Goal: Transaction & Acquisition: Purchase product/service

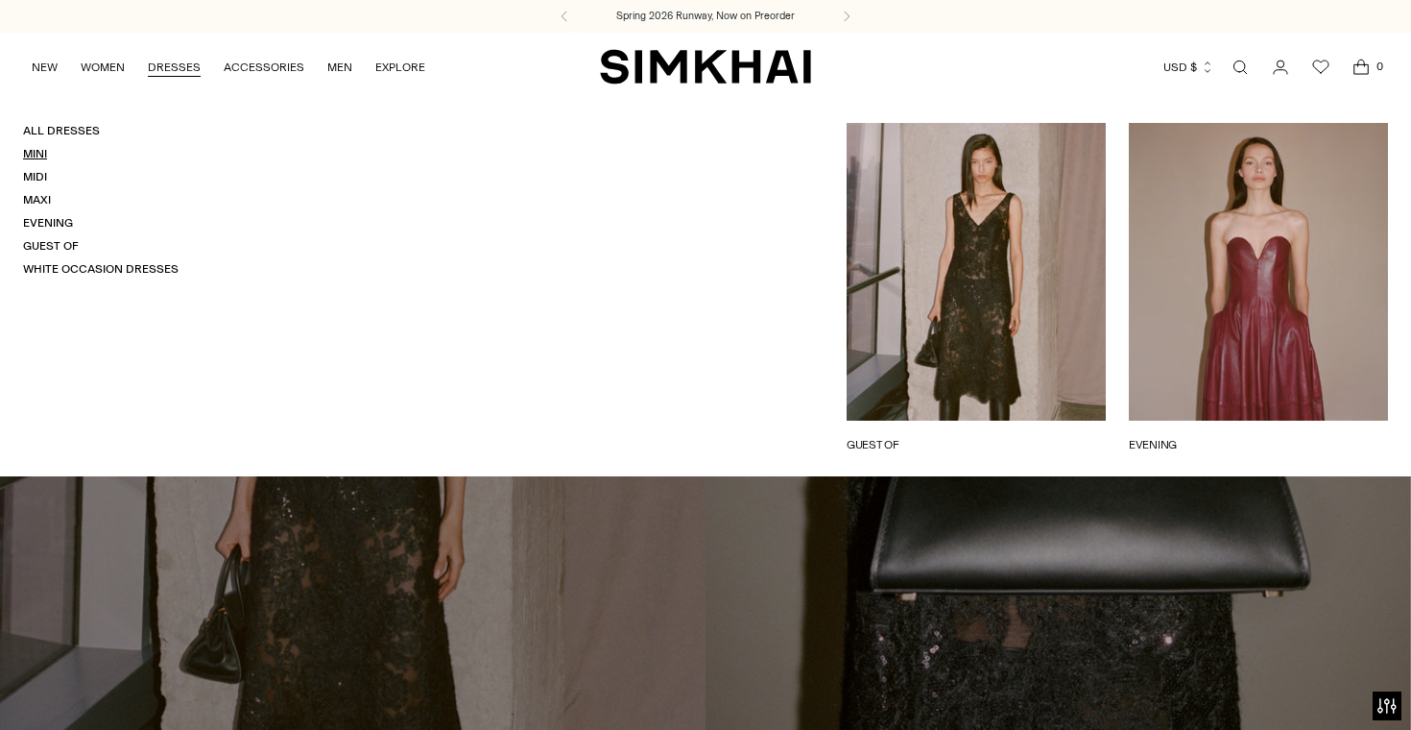
click at [36, 155] on link "Mini" at bounding box center [35, 153] width 24 height 13
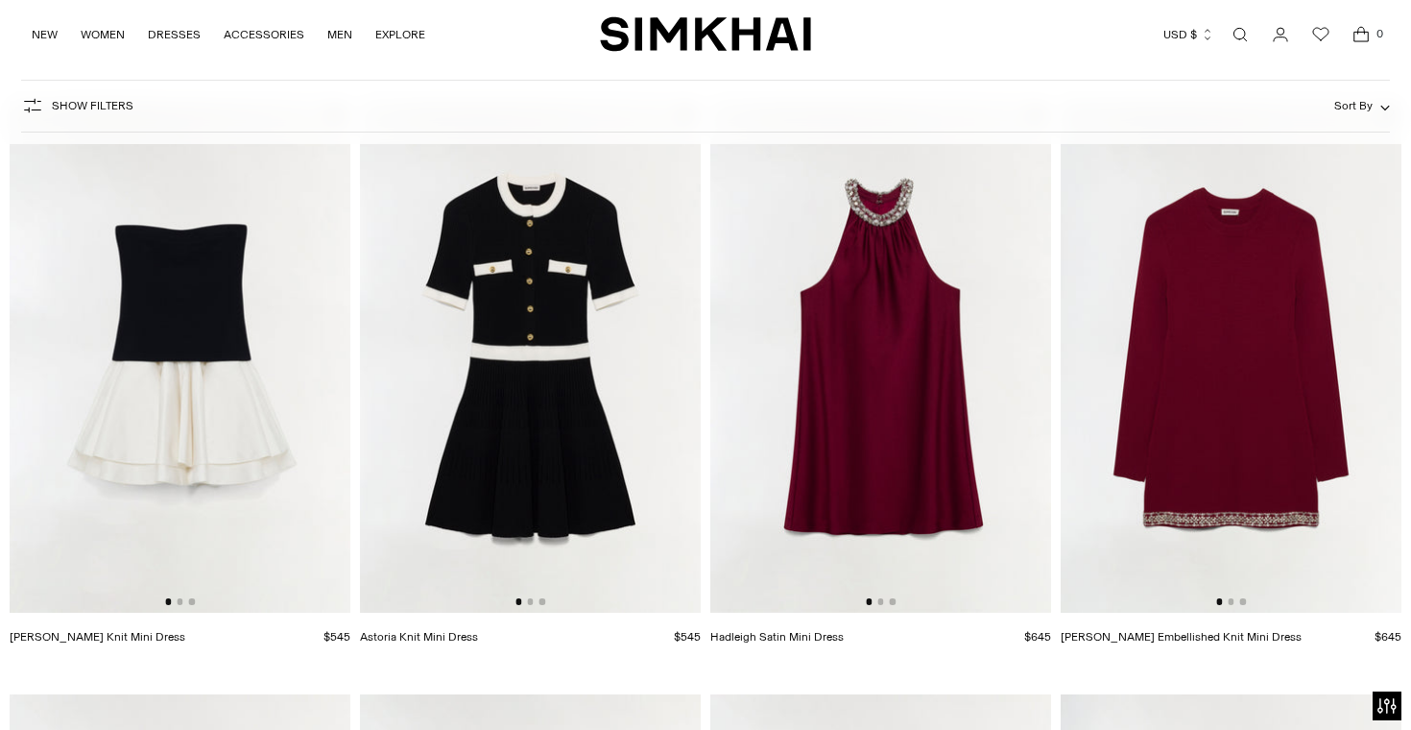
scroll to position [3215, 0]
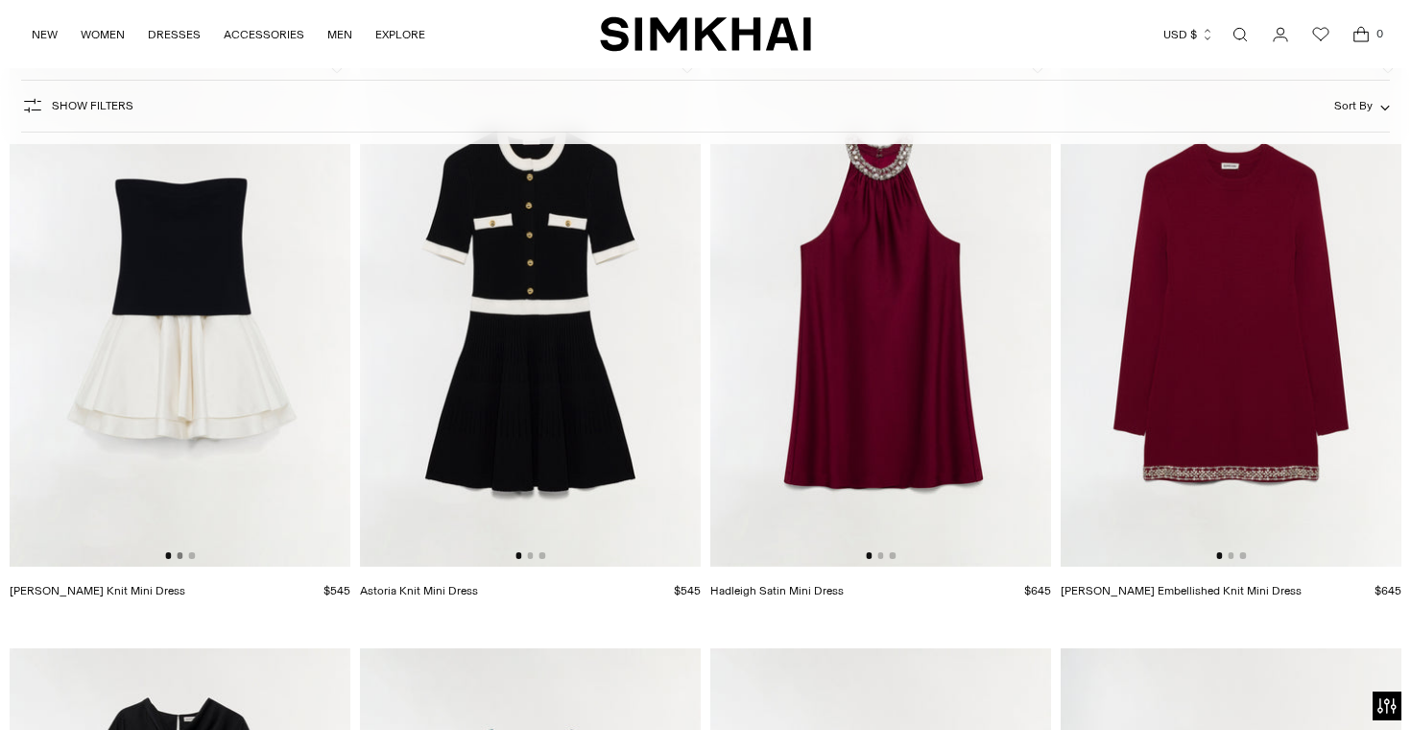
click at [180, 554] on button "Go to slide 2" at bounding box center [180, 555] width 6 height 6
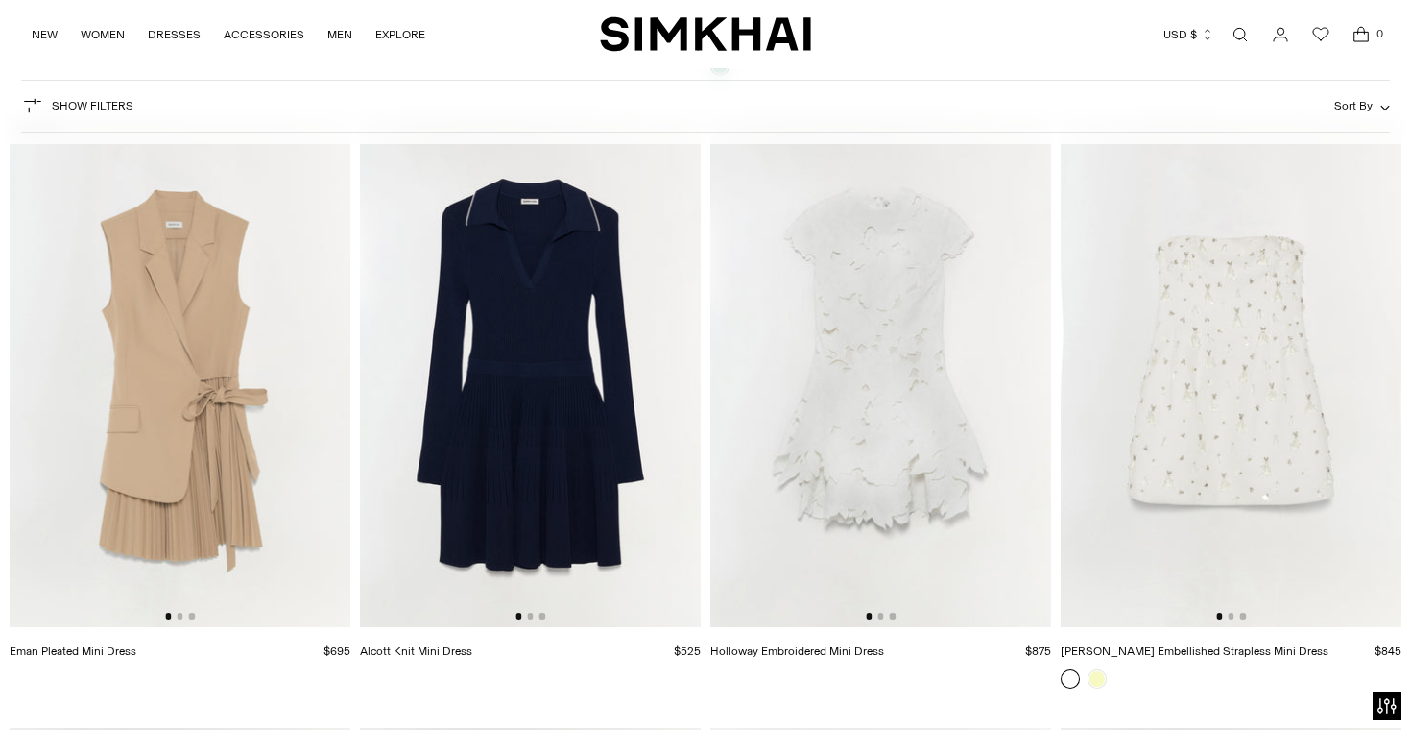
scroll to position [4362, 0]
click at [1230, 615] on button "Go to slide 2" at bounding box center [1231, 614] width 6 height 6
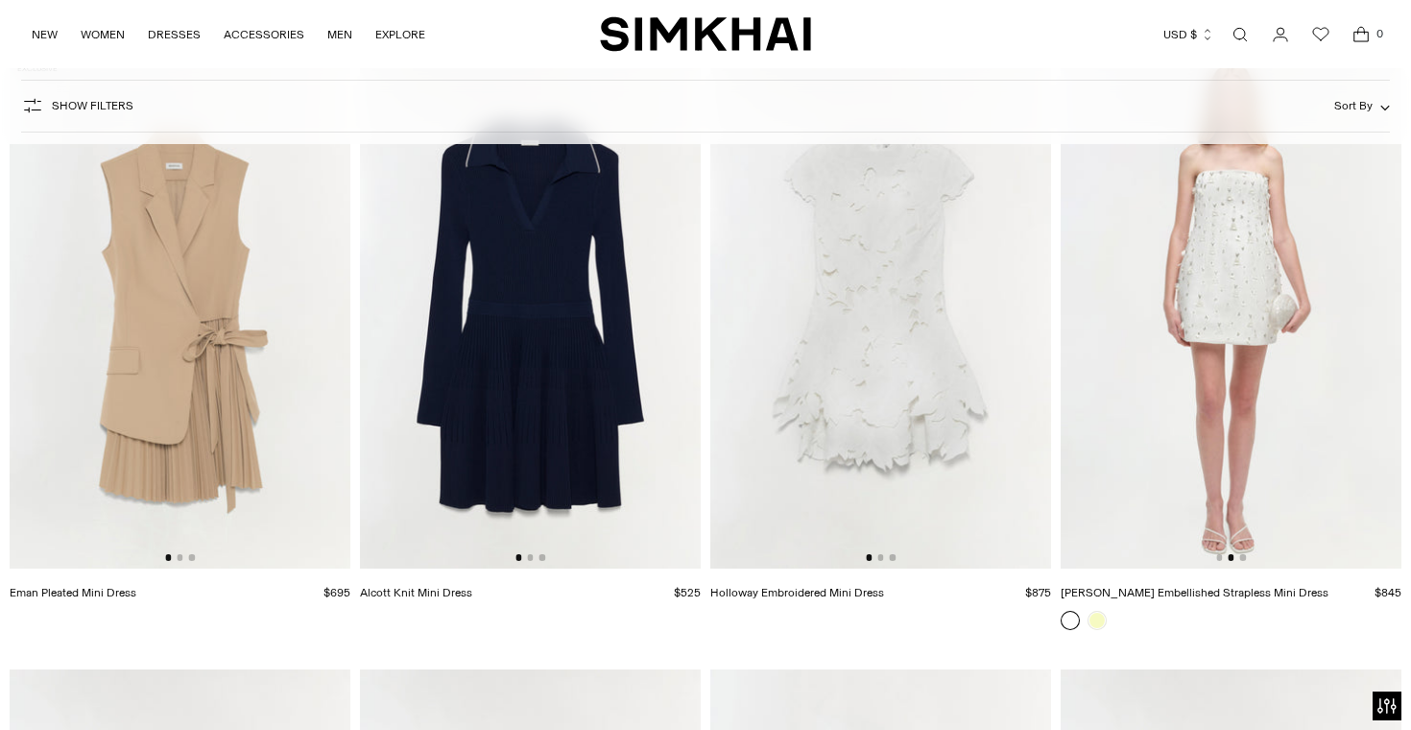
scroll to position [4430, 0]
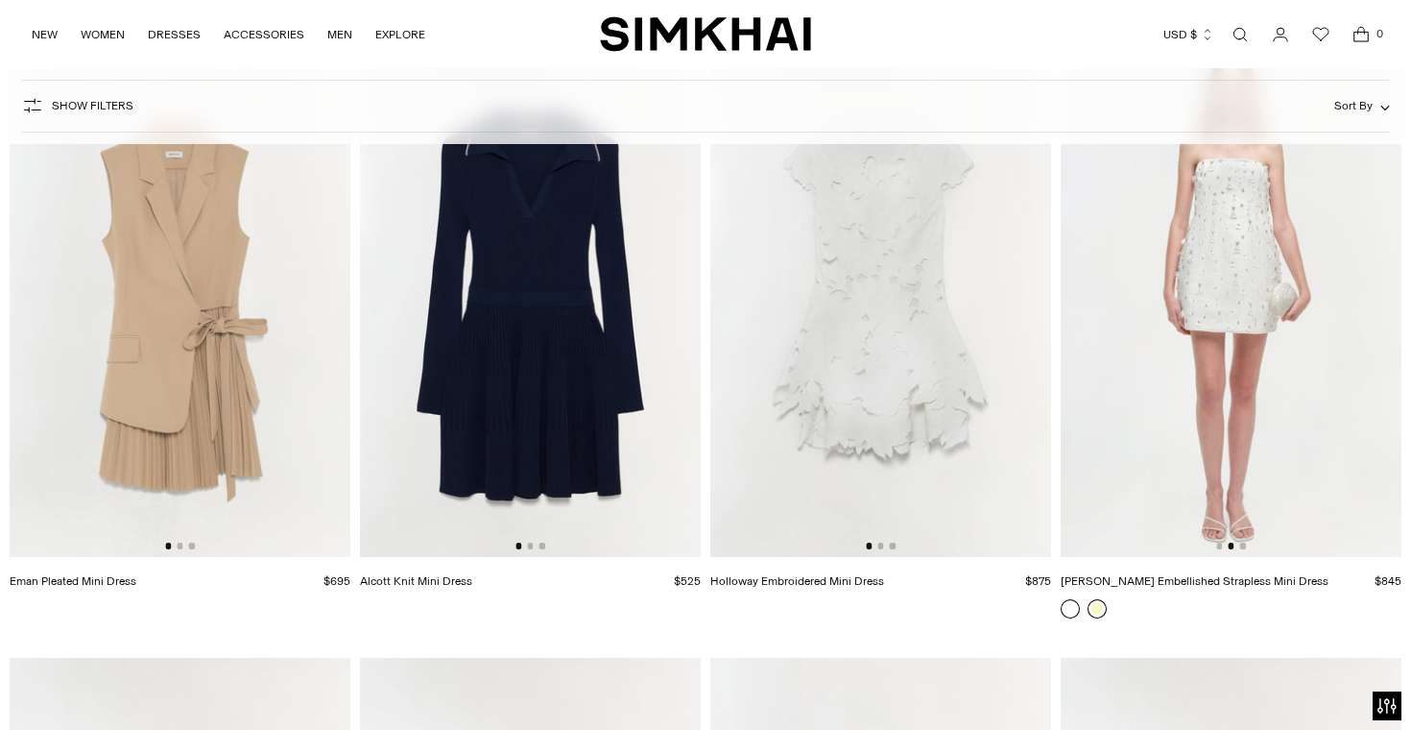
click at [1103, 608] on link at bounding box center [1097, 608] width 19 height 19
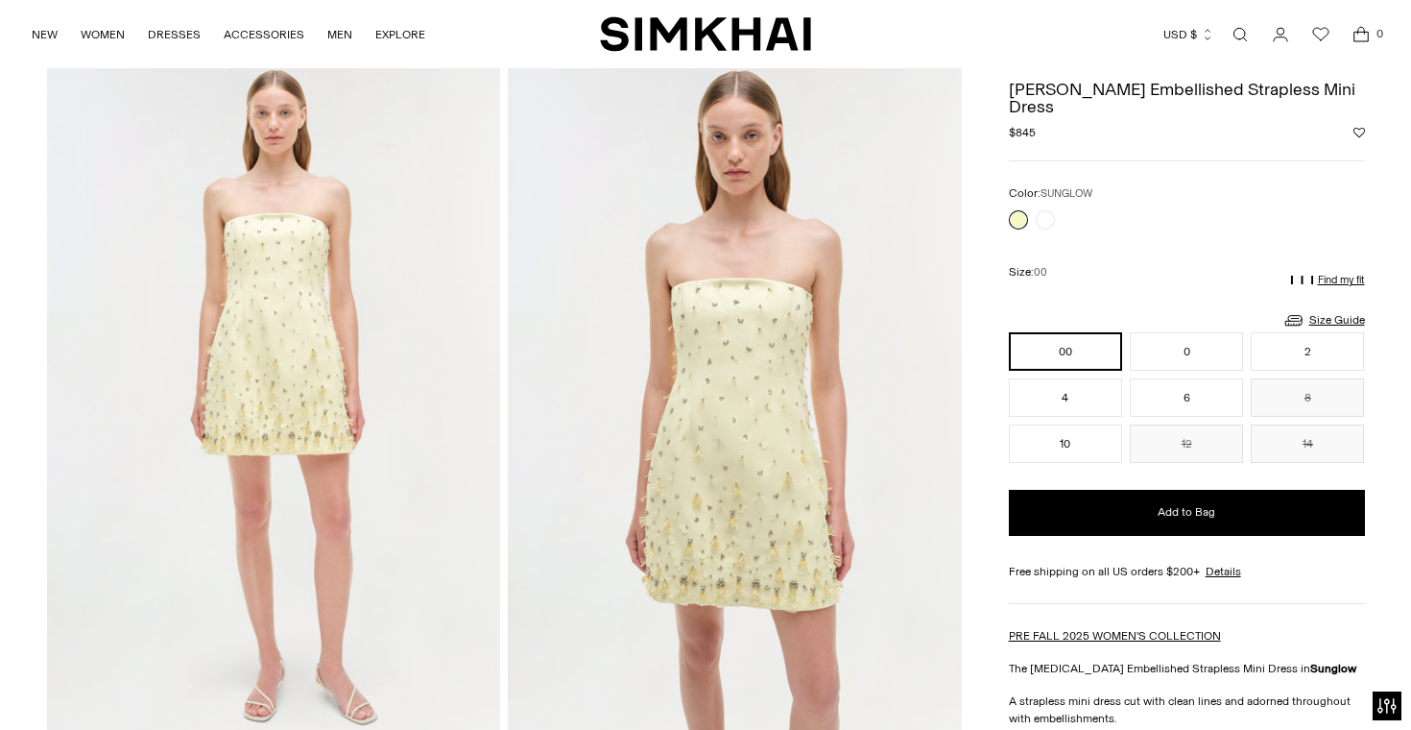
scroll to position [96, 0]
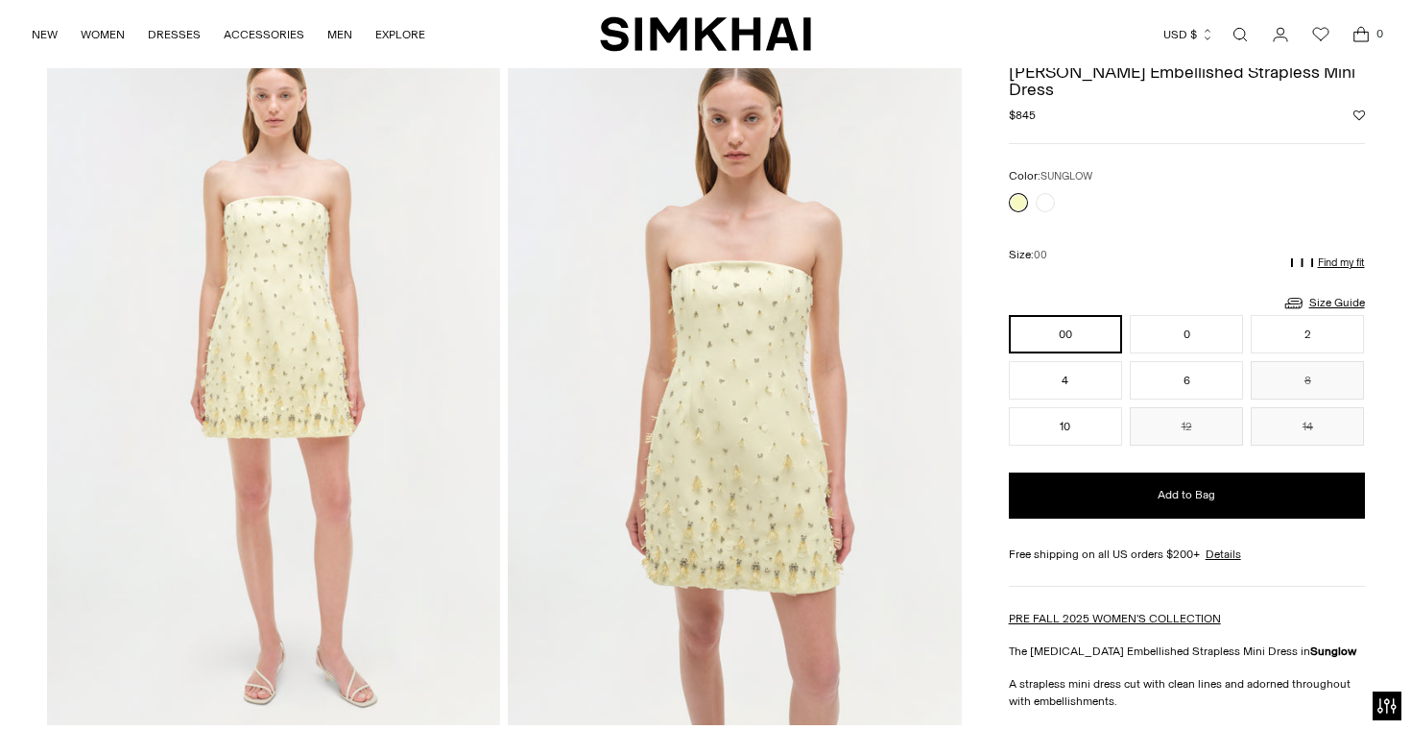
click at [1055, 189] on div at bounding box center [1032, 202] width 54 height 27
click at [1076, 361] on button "4" at bounding box center [1065, 380] width 113 height 38
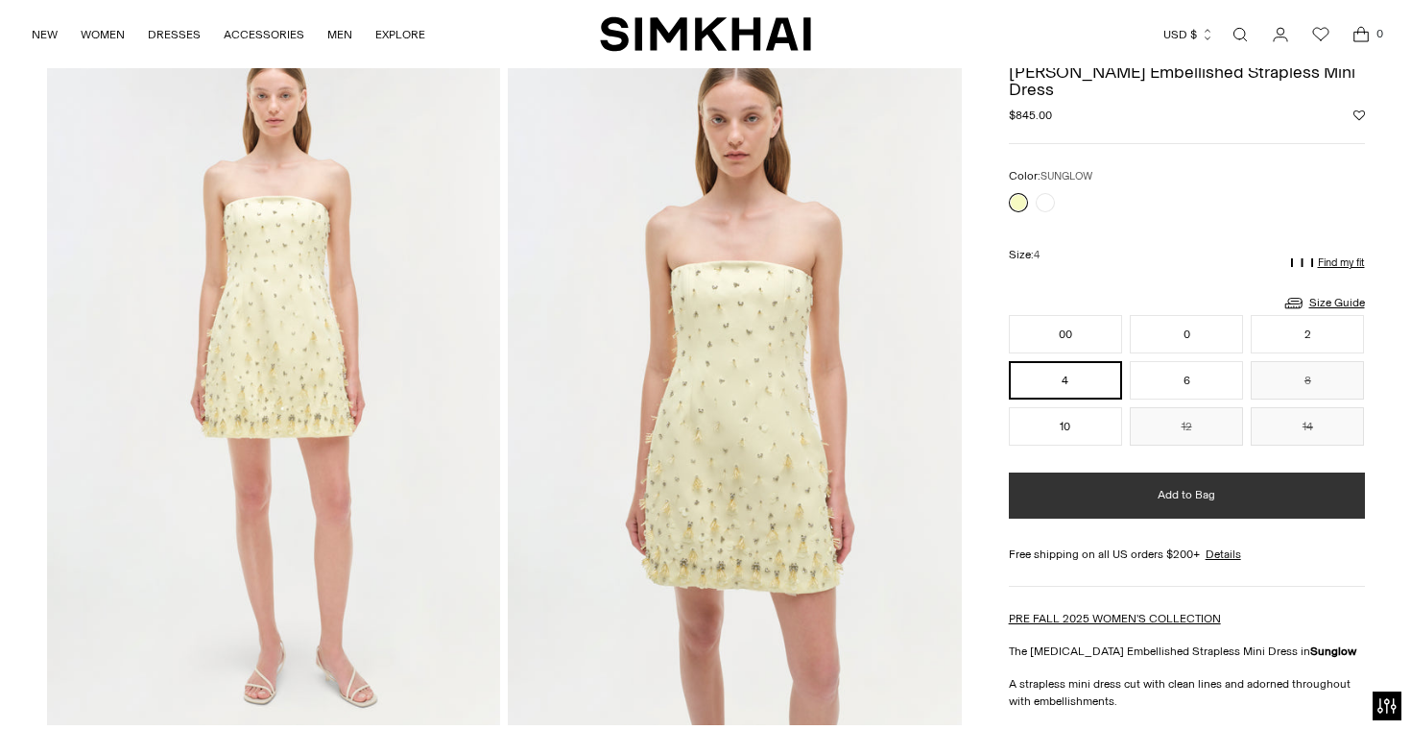
click at [1175, 487] on span "Add to Bag" at bounding box center [1187, 495] width 58 height 16
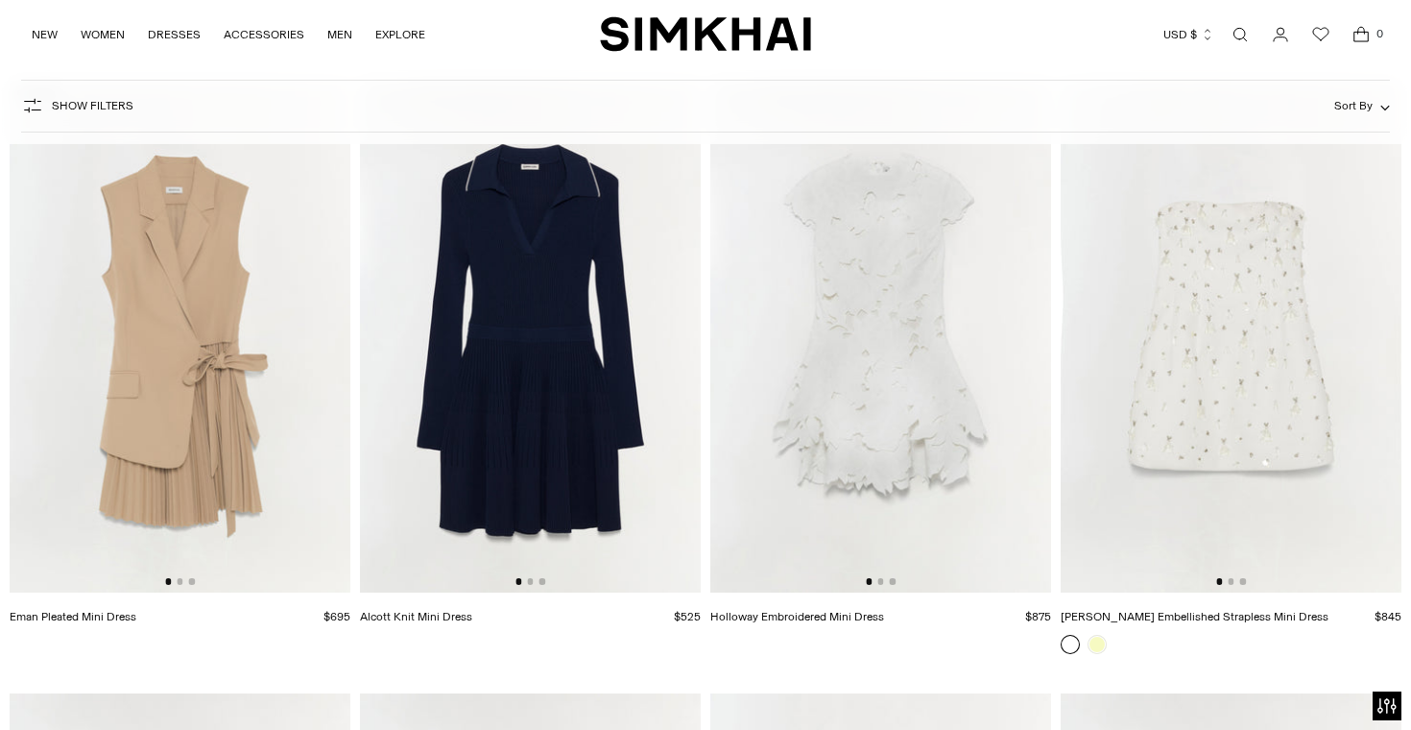
scroll to position [4407, 0]
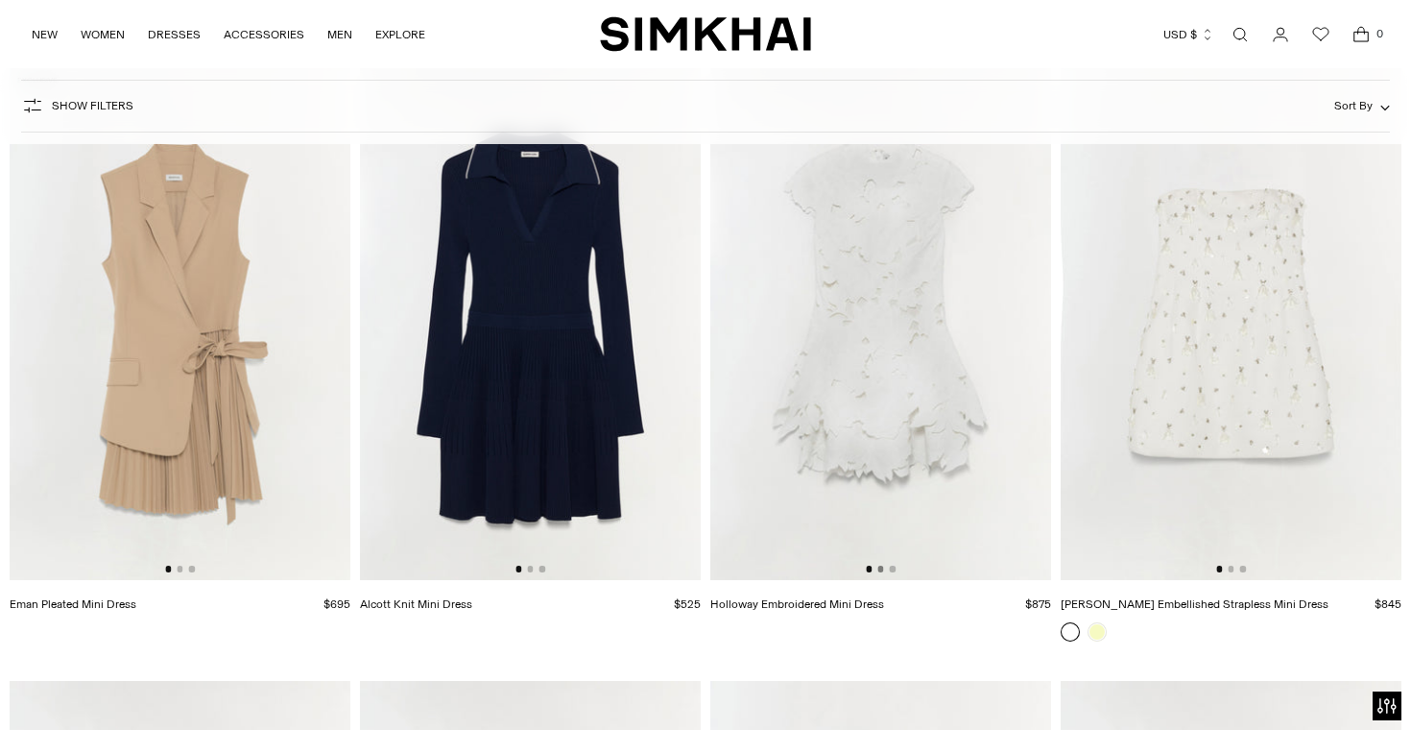
click at [883, 568] on button "Go to slide 2" at bounding box center [881, 569] width 6 height 6
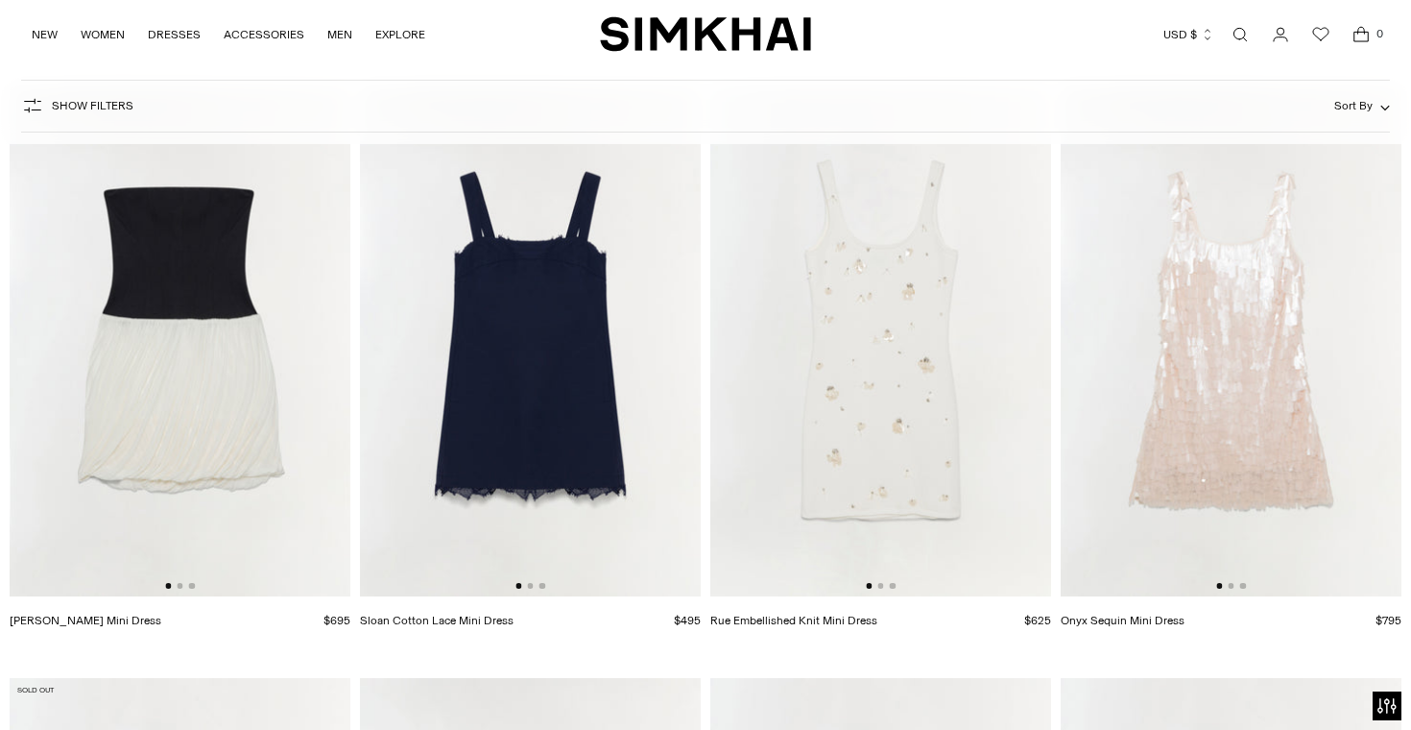
scroll to position [5008, 0]
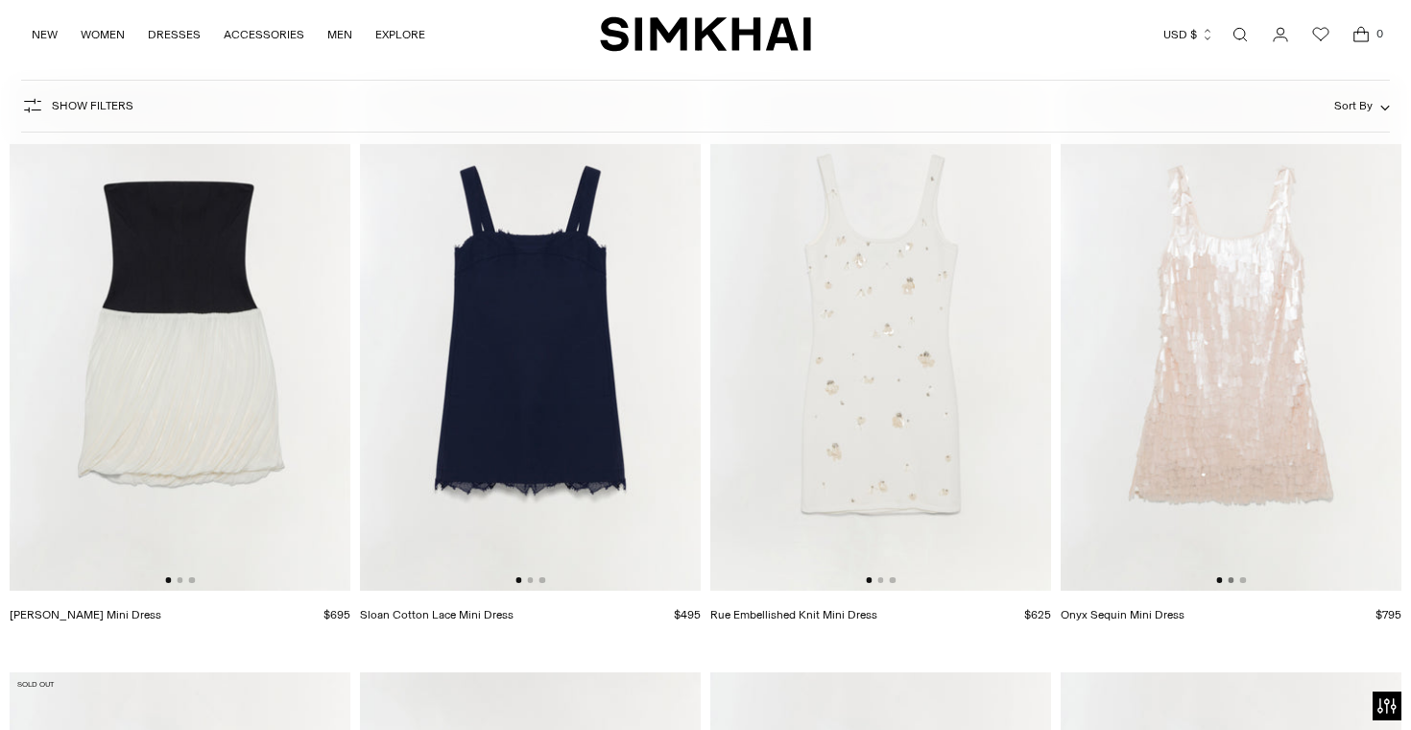
click at [1232, 579] on button "Go to slide 2" at bounding box center [1231, 580] width 6 height 6
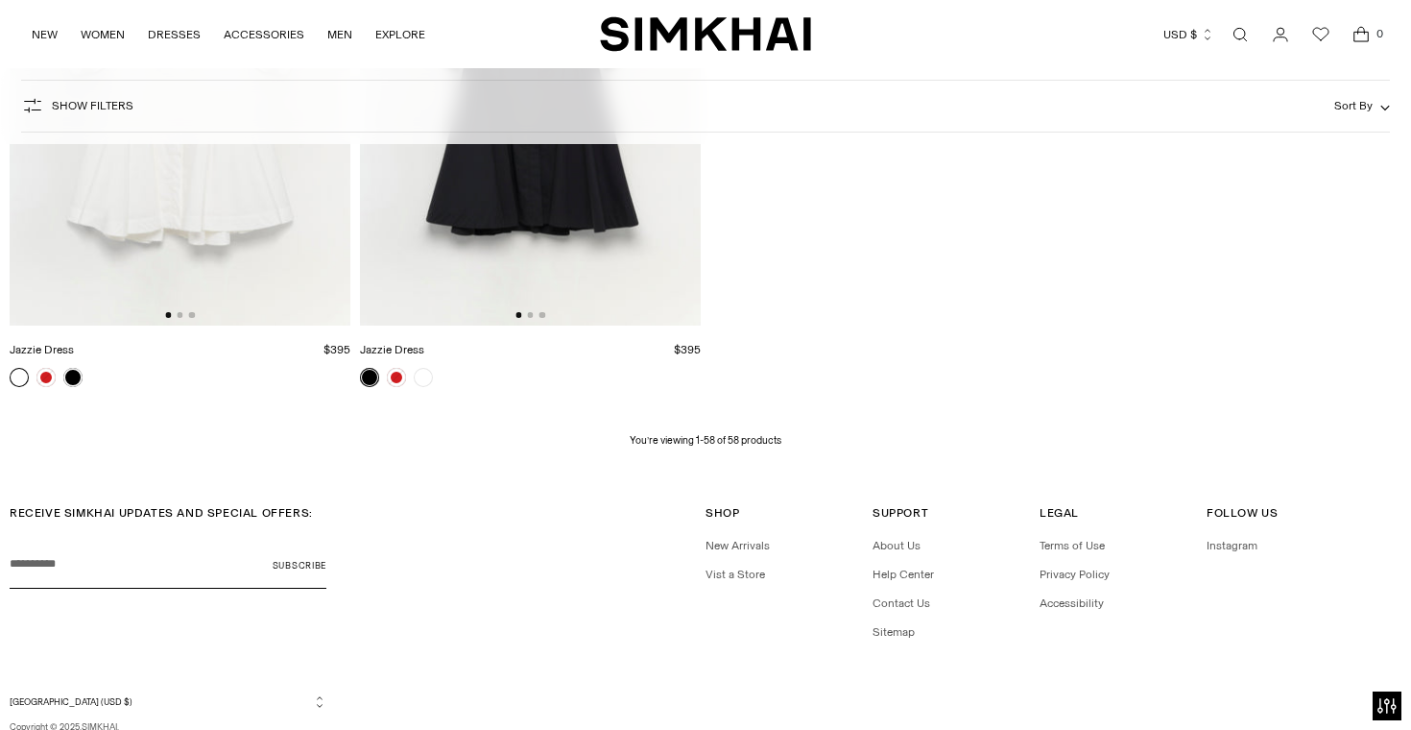
scroll to position [8928, 0]
click at [1361, 40] on icon "Open cart modal" at bounding box center [1361, 34] width 27 height 19
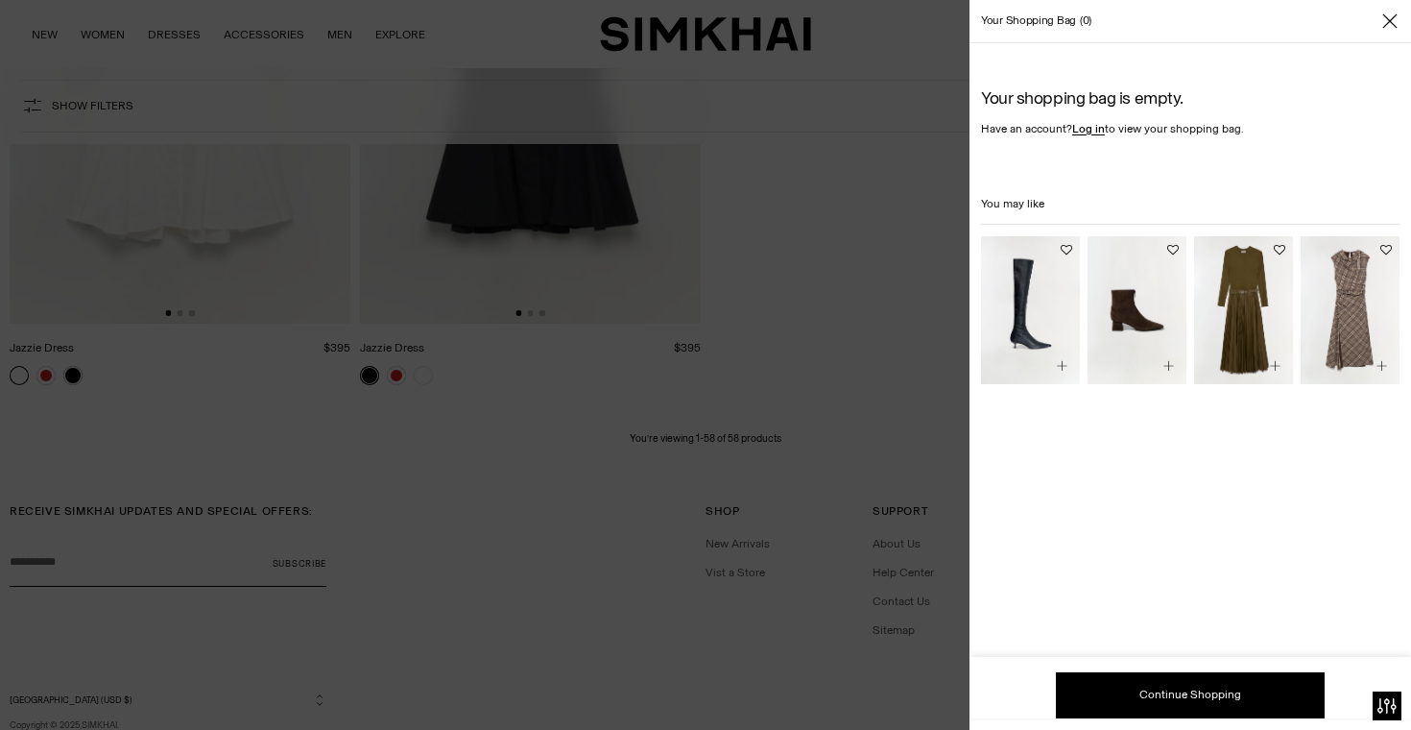
click at [897, 377] on div at bounding box center [705, 365] width 1411 height 730
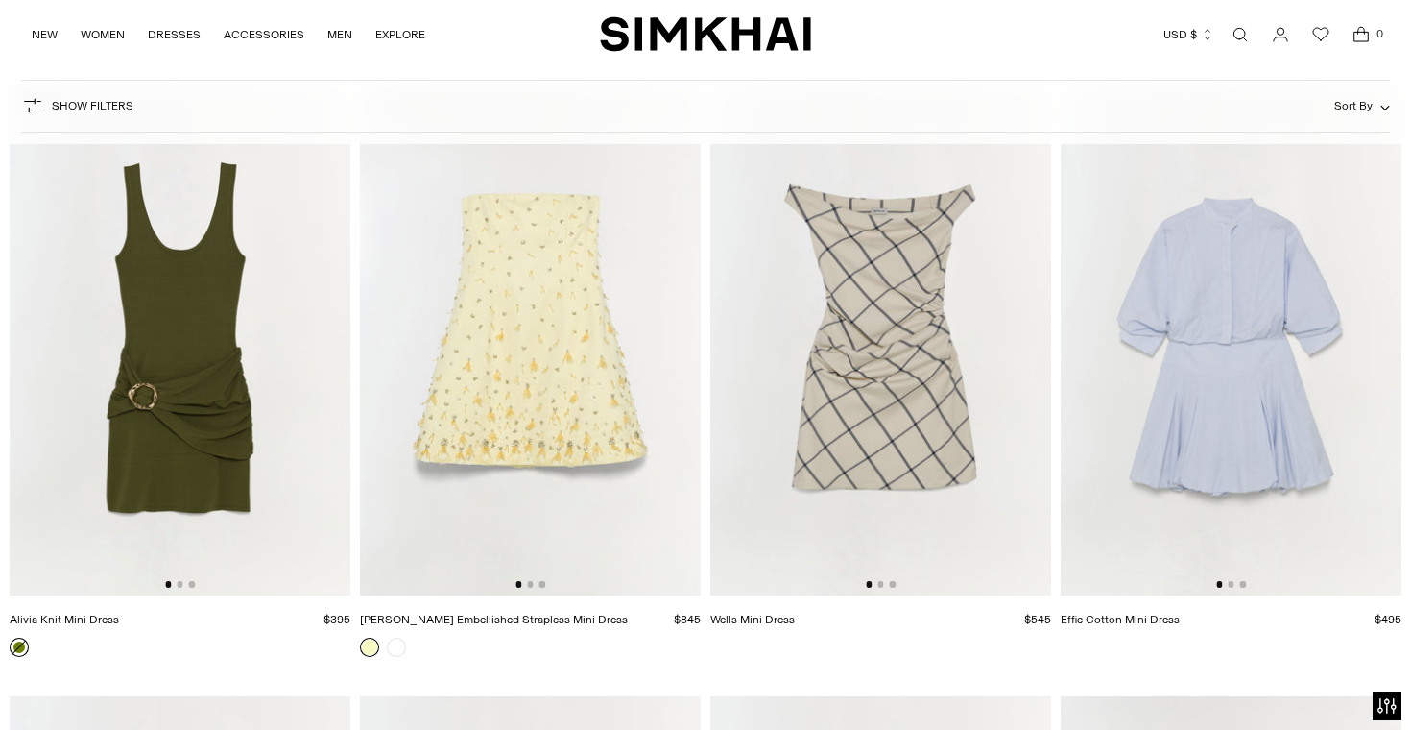
scroll to position [5578, 0]
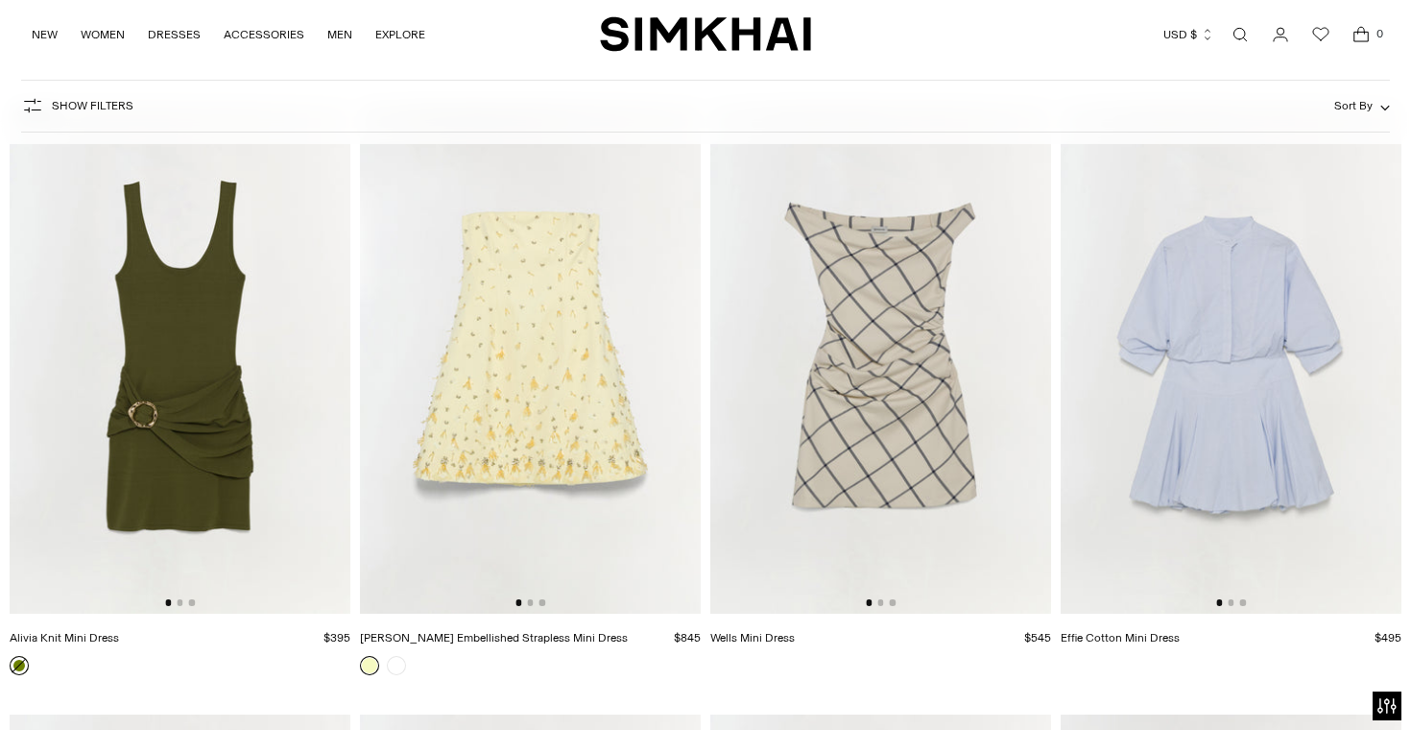
click at [494, 310] on img at bounding box center [530, 358] width 341 height 512
